Goal: Find specific page/section: Find specific page/section

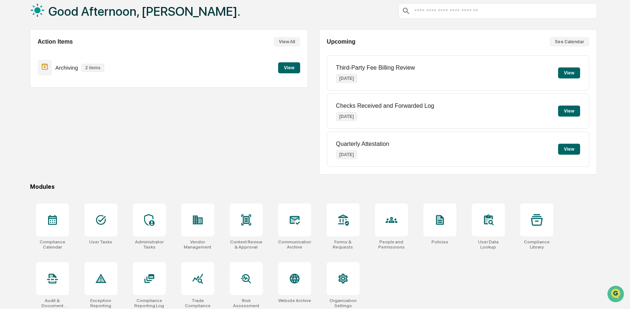
scroll to position [47, 0]
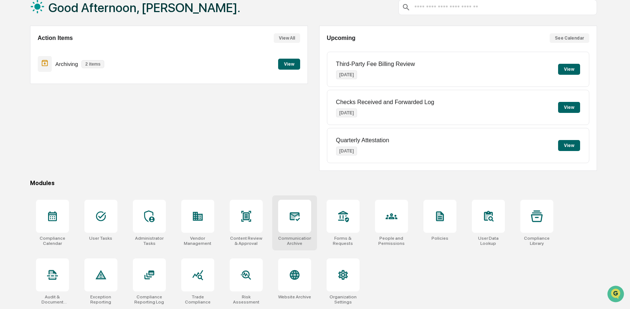
click at [304, 220] on div at bounding box center [294, 216] width 33 height 33
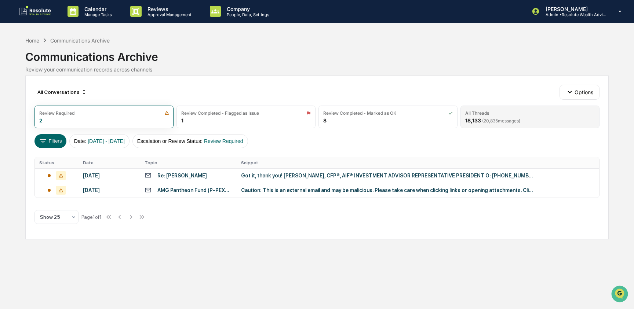
click at [539, 114] on div "All Threads" at bounding box center [529, 112] width 129 height 5
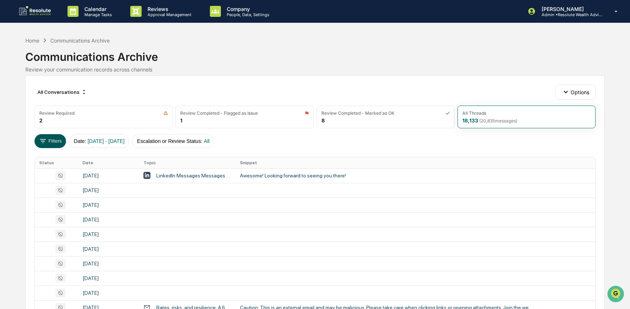
click at [51, 138] on button "Filters" at bounding box center [50, 141] width 32 height 14
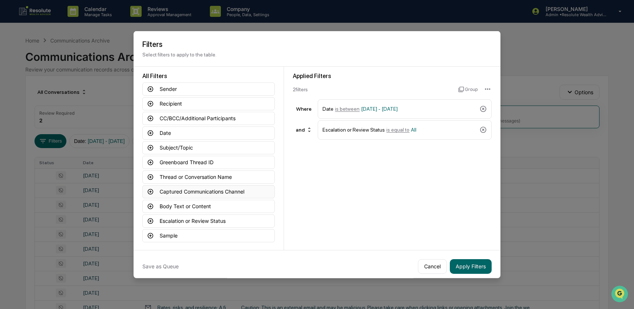
click at [201, 191] on button "Captured Communications Channel" at bounding box center [208, 191] width 132 height 13
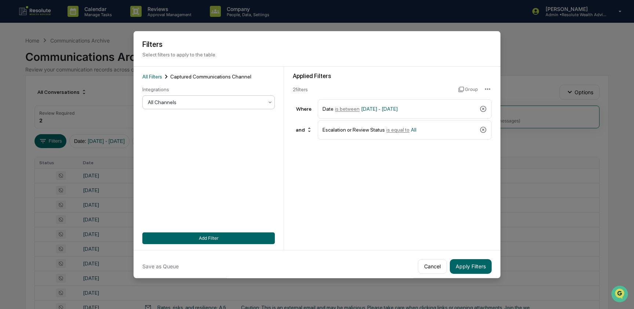
click at [179, 109] on div "All Channels" at bounding box center [208, 102] width 132 height 14
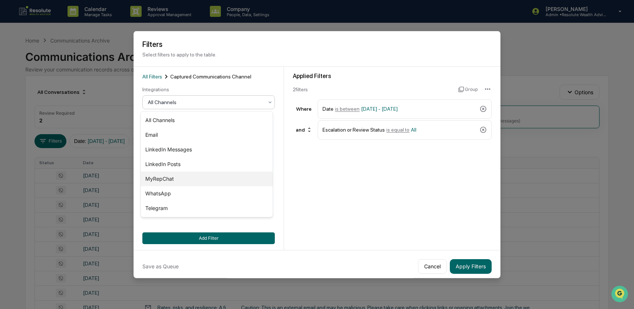
click at [181, 174] on div "MyRepChat" at bounding box center [207, 179] width 132 height 15
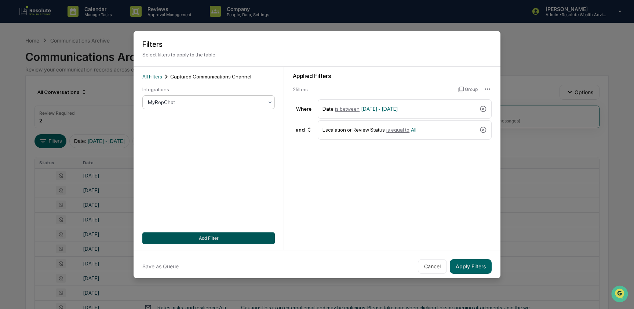
click at [203, 234] on button "Add Filter" at bounding box center [208, 238] width 132 height 12
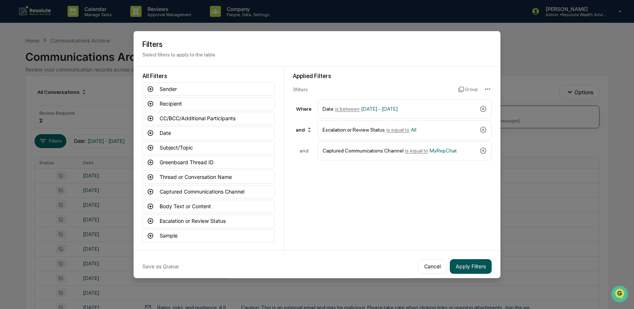
click at [481, 263] on button "Apply Filters" at bounding box center [471, 266] width 42 height 15
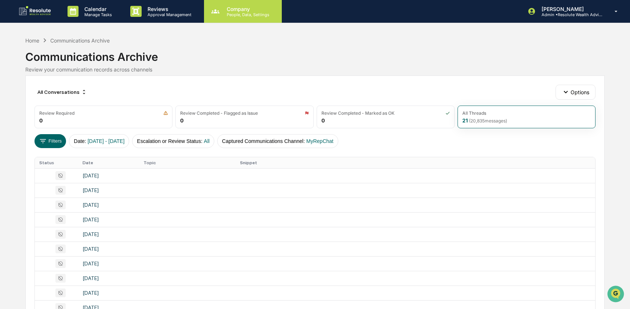
click at [238, 18] on div "Company People, Data, Settings" at bounding box center [243, 11] width 78 height 23
click at [239, 17] on div "Company People, Data, Settings" at bounding box center [243, 11] width 78 height 23
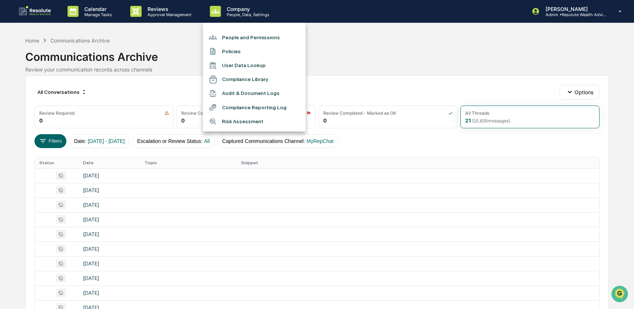
click at [240, 68] on li "User Data Lookup" at bounding box center [254, 66] width 103 height 14
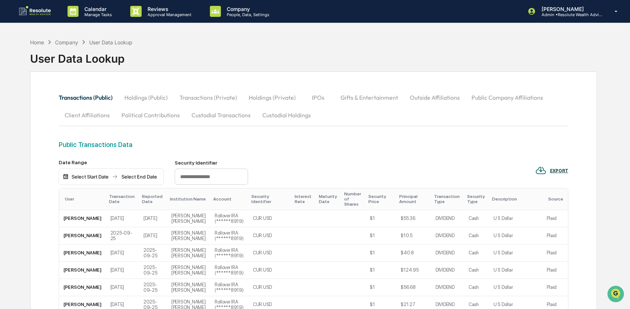
click at [210, 118] on button "Custodial Transactions" at bounding box center [221, 115] width 71 height 18
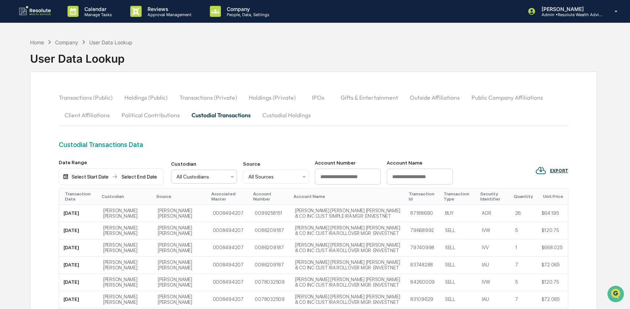
click at [192, 170] on div "All Custodians" at bounding box center [204, 177] width 66 height 14
click at [227, 157] on div "Custodial Transactions Data" at bounding box center [313, 150] width 509 height 19
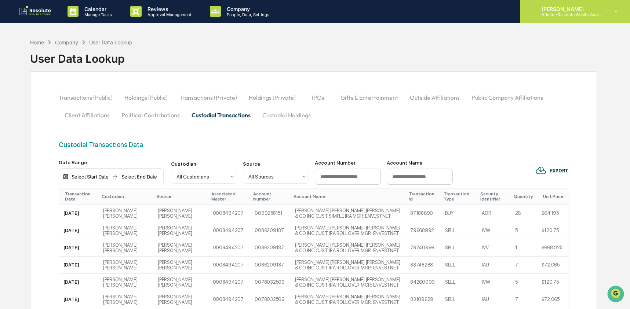
click at [567, 14] on p "Admin • Resolute Wealth Advisor" at bounding box center [569, 14] width 68 height 5
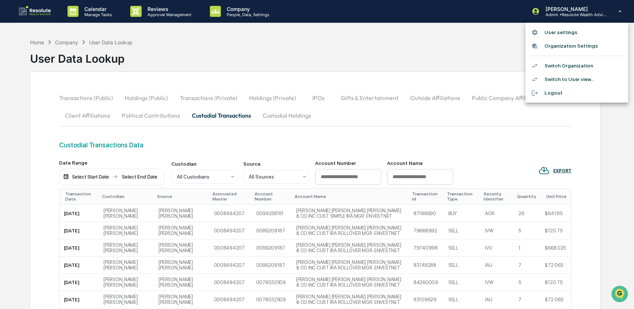
click at [566, 66] on li "Switch Organization" at bounding box center [576, 66] width 103 height 14
